Goal: Task Accomplishment & Management: Use online tool/utility

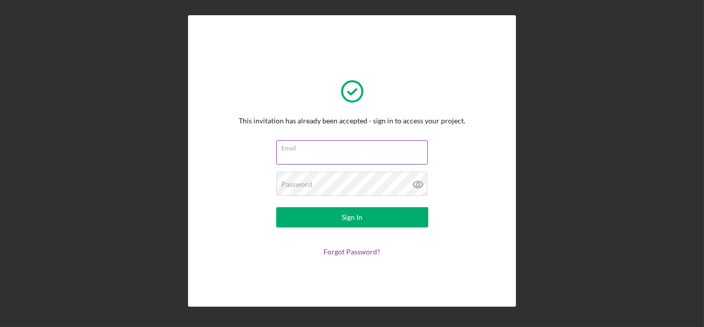
click at [355, 153] on input "Email" at bounding box center [352, 152] width 152 height 24
type input "[EMAIL_ADDRESS][DOMAIN_NAME]"
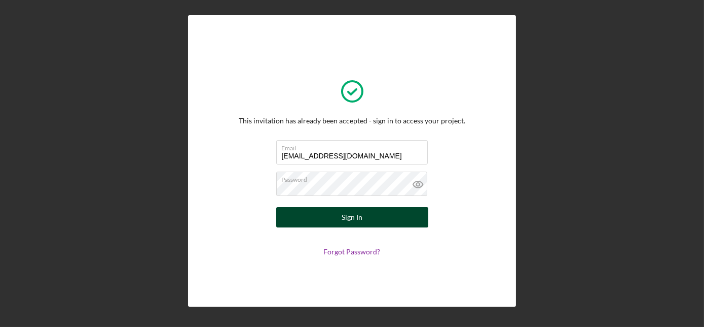
click at [319, 216] on button "Sign In" at bounding box center [352, 217] width 152 height 20
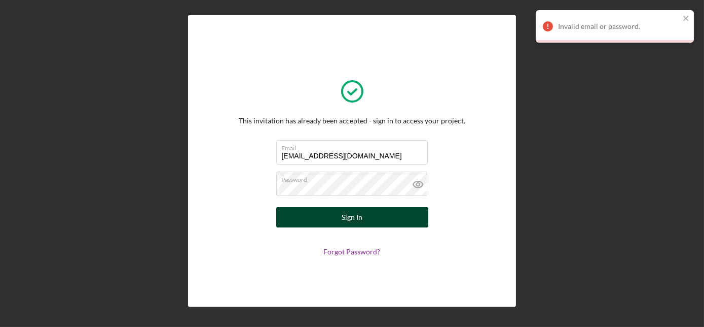
click at [361, 212] on div "Sign In" at bounding box center [352, 217] width 21 height 20
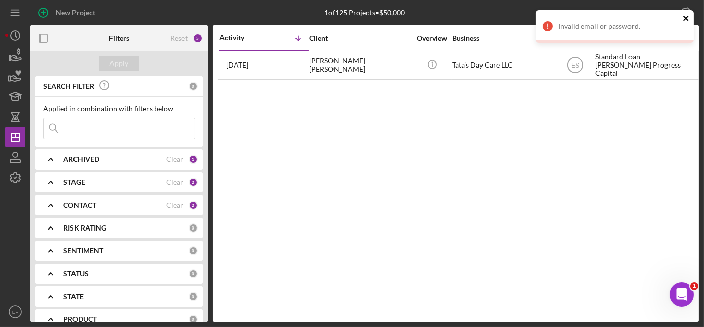
click at [685, 17] on icon "close" at bounding box center [686, 18] width 5 height 5
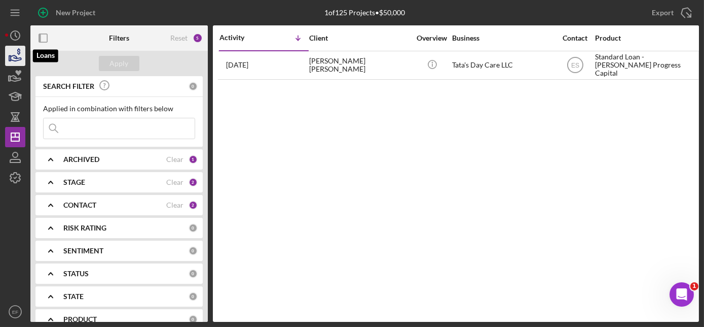
click at [14, 56] on icon "button" at bounding box center [15, 55] width 25 height 25
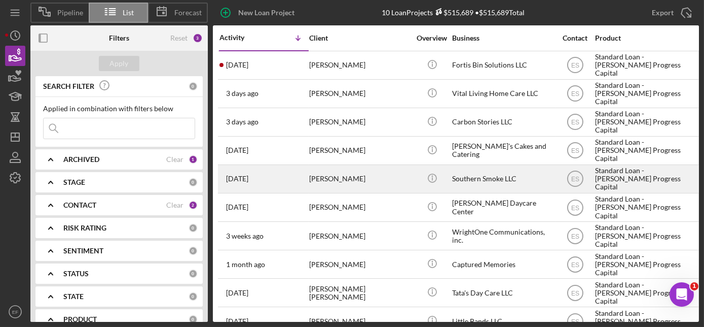
click at [378, 179] on div "[PERSON_NAME]" at bounding box center [359, 178] width 101 height 27
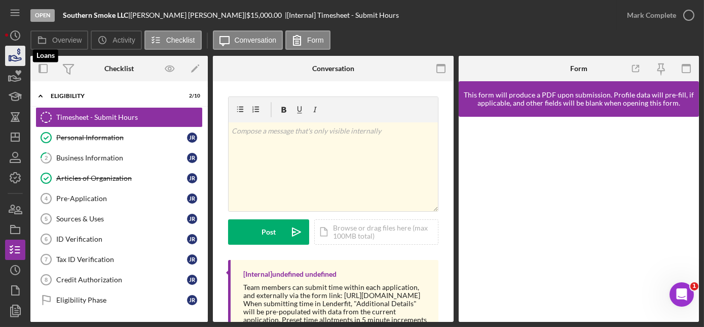
click at [16, 54] on icon "button" at bounding box center [15, 55] width 25 height 25
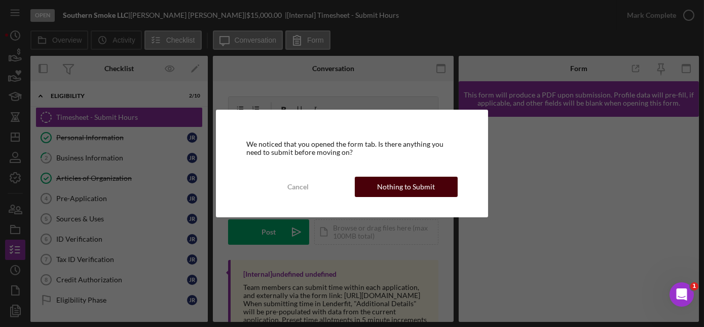
click at [420, 185] on div "Nothing to Submit" at bounding box center [406, 186] width 58 height 20
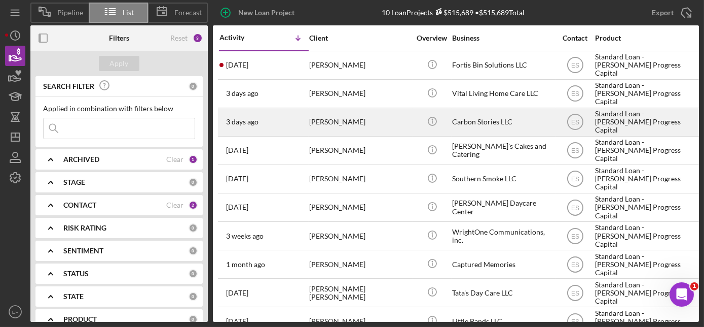
click at [322, 124] on div "[PERSON_NAME]" at bounding box center [359, 122] width 101 height 27
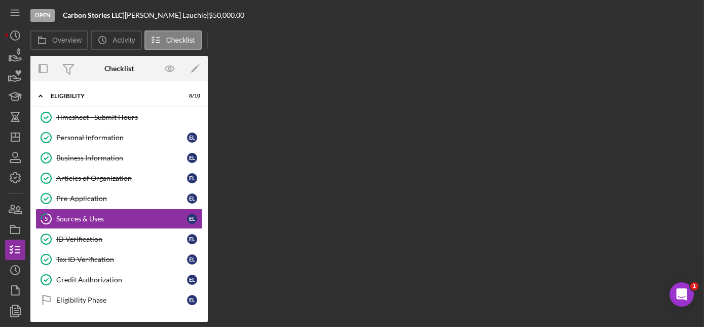
scroll to position [16, 0]
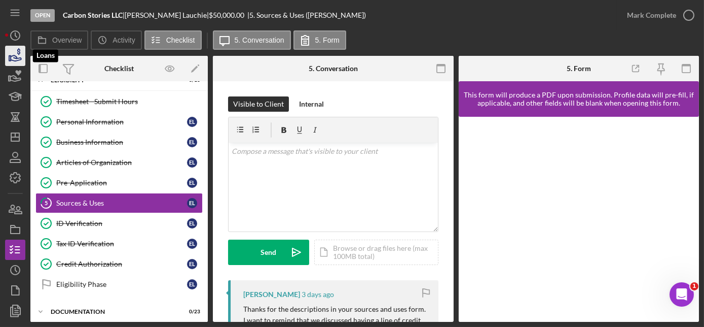
click at [16, 54] on icon "button" at bounding box center [15, 55] width 25 height 25
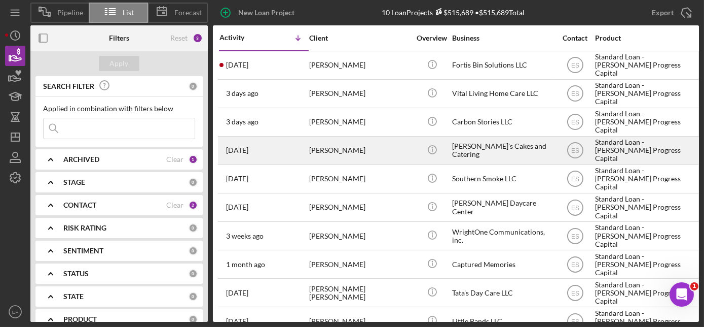
click at [341, 150] on div "[PERSON_NAME]" at bounding box center [359, 150] width 101 height 27
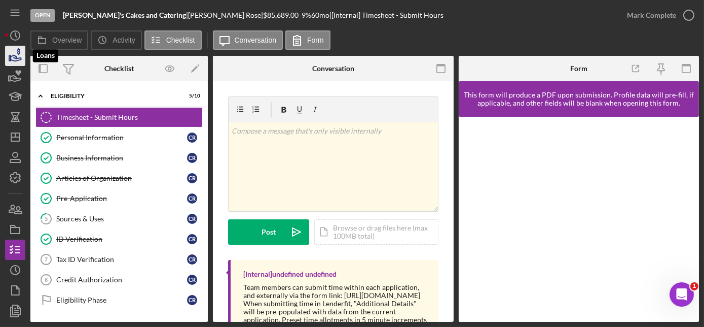
click at [16, 56] on icon "button" at bounding box center [16, 58] width 11 height 6
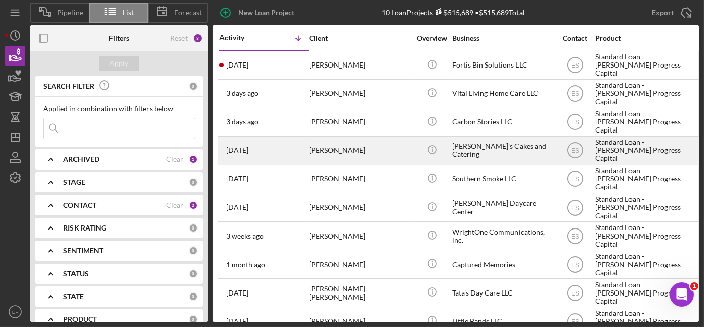
click at [388, 155] on div "[PERSON_NAME]" at bounding box center [359, 150] width 101 height 27
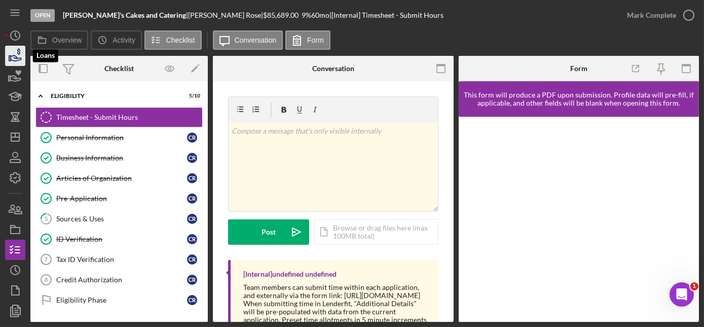
click at [15, 54] on icon "button" at bounding box center [15, 55] width 25 height 25
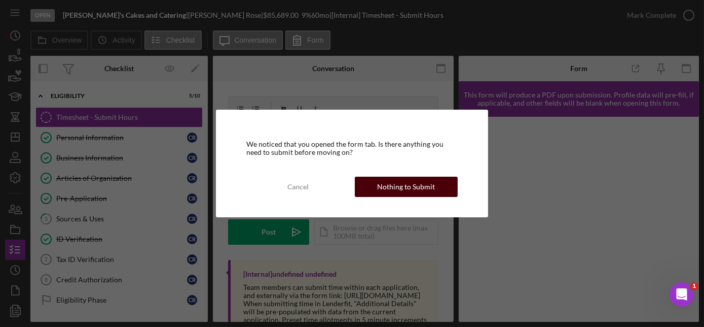
click at [374, 188] on button "Nothing to Submit" at bounding box center [406, 186] width 103 height 20
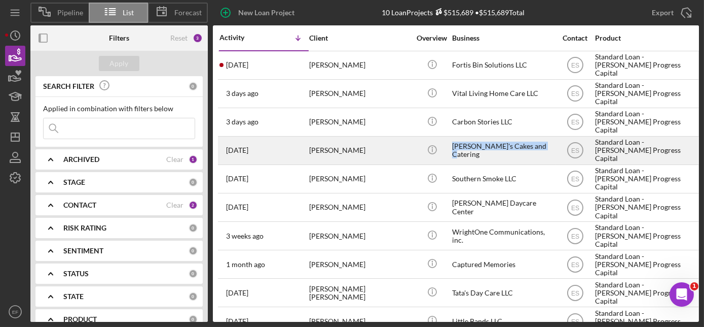
drag, startPoint x: 453, startPoint y: 150, endPoint x: 545, endPoint y: 150, distance: 91.3
click at [545, 150] on div "[PERSON_NAME]'s Cakes and Catering" at bounding box center [502, 150] width 101 height 27
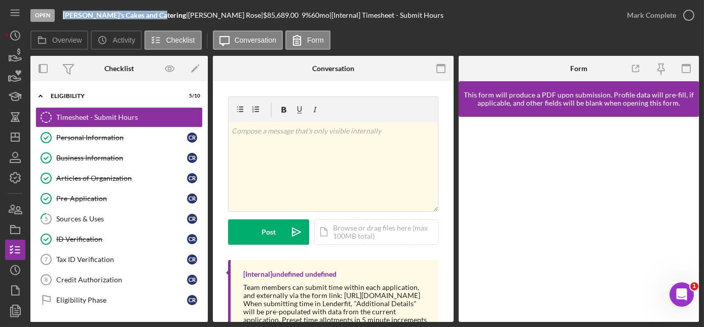
drag, startPoint x: 62, startPoint y: 14, endPoint x: 153, endPoint y: 16, distance: 90.8
click at [153, 16] on div "Open [PERSON_NAME]'s Cakes and Catering | [PERSON_NAME] | $85,689.00 9 % 60 mo …" at bounding box center [323, 15] width 587 height 30
drag, startPoint x: 153, startPoint y: 16, endPoint x: 138, endPoint y: 15, distance: 14.2
copy b "[PERSON_NAME]'s Cakes and Catering"
